Goal: Task Accomplishment & Management: Use online tool/utility

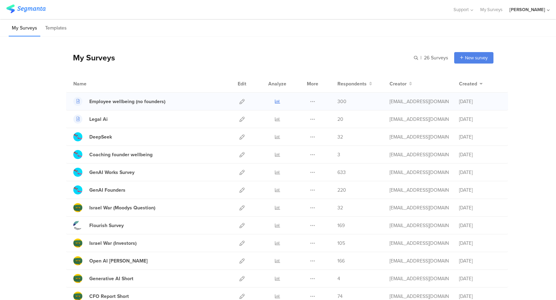
click at [278, 102] on icon at bounding box center [277, 101] width 5 height 5
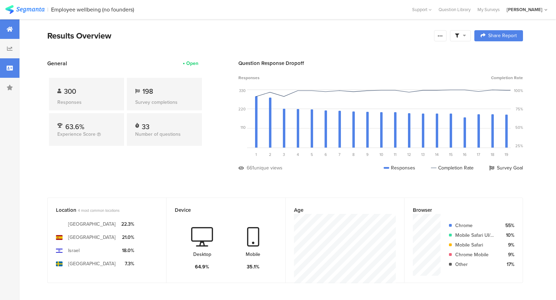
click at [13, 65] on div at bounding box center [9, 67] width 19 height 19
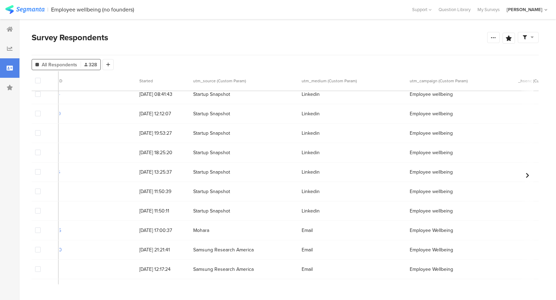
scroll to position [0, 24]
